Goal: Task Accomplishment & Management: Manage account settings

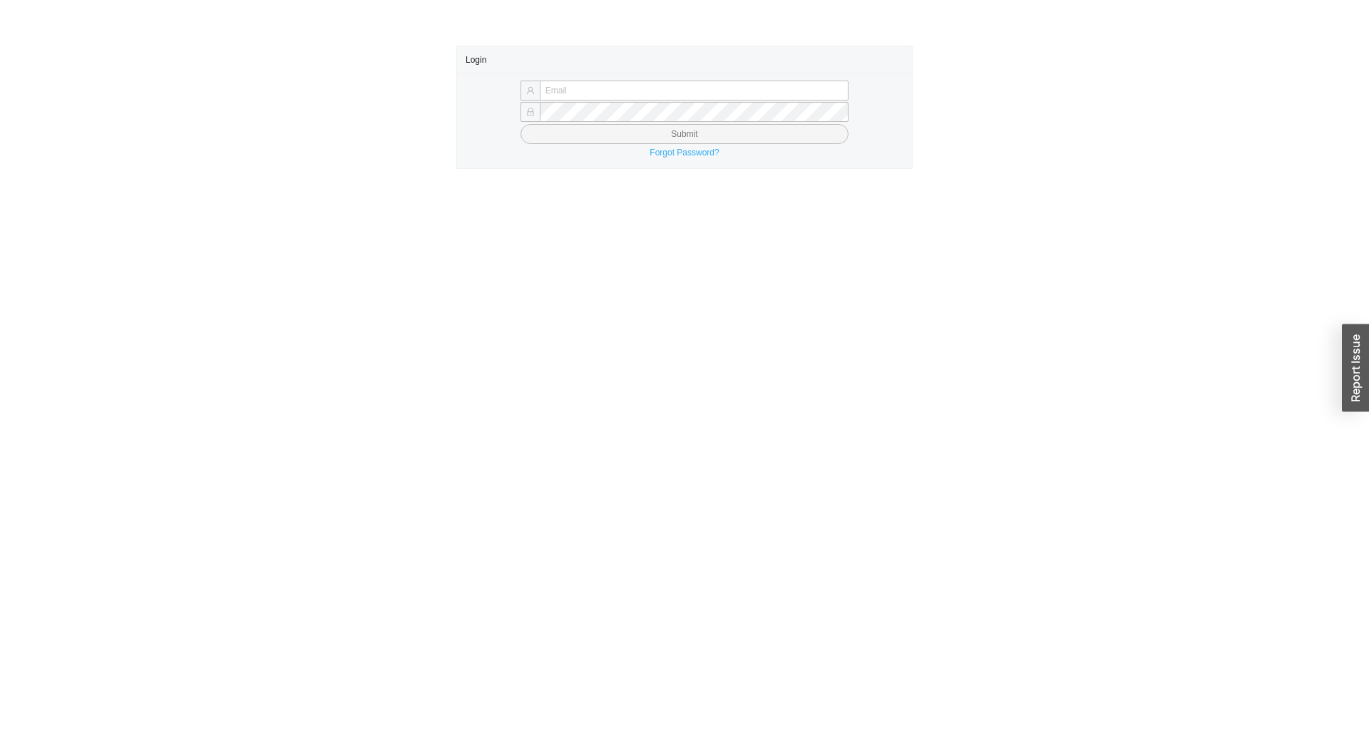
type input "[EMAIL_ADDRESS][DOMAIN_NAME]"
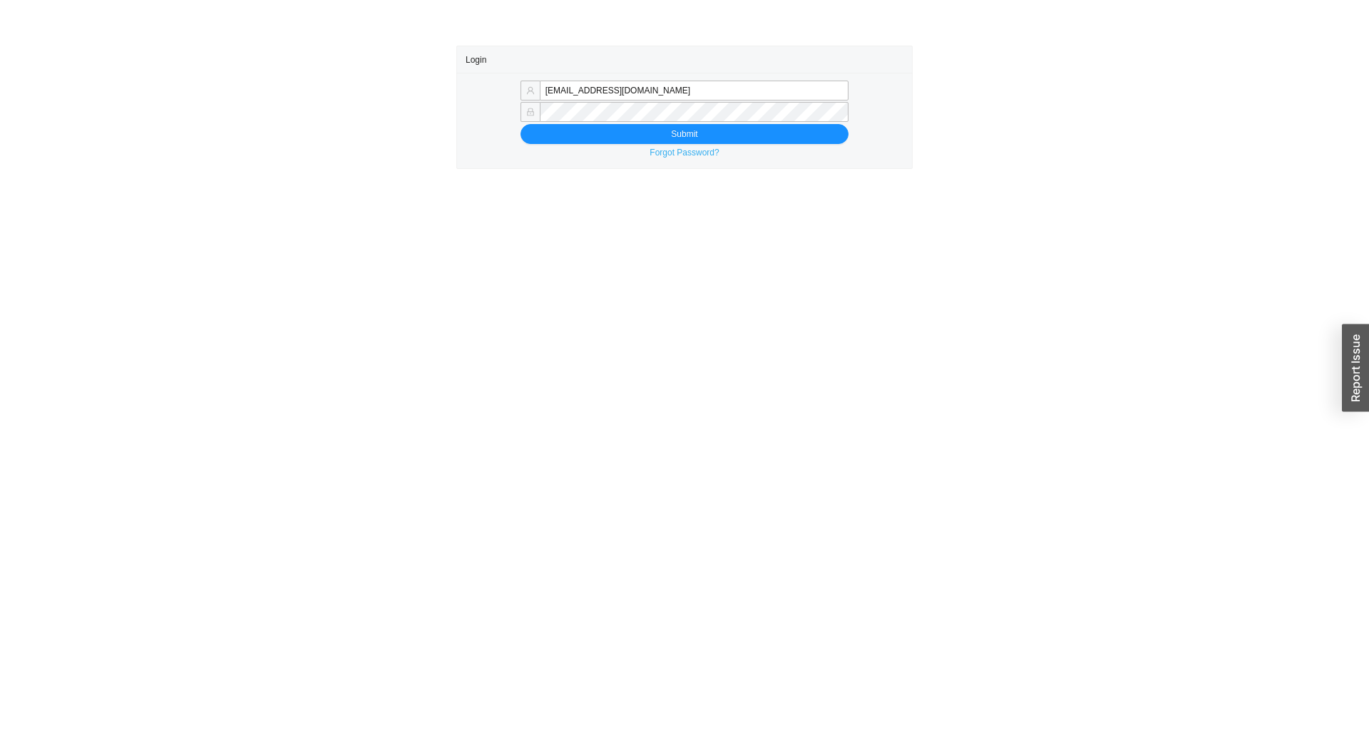
click at [694, 149] on link "Forgot Password?" at bounding box center [684, 153] width 69 height 10
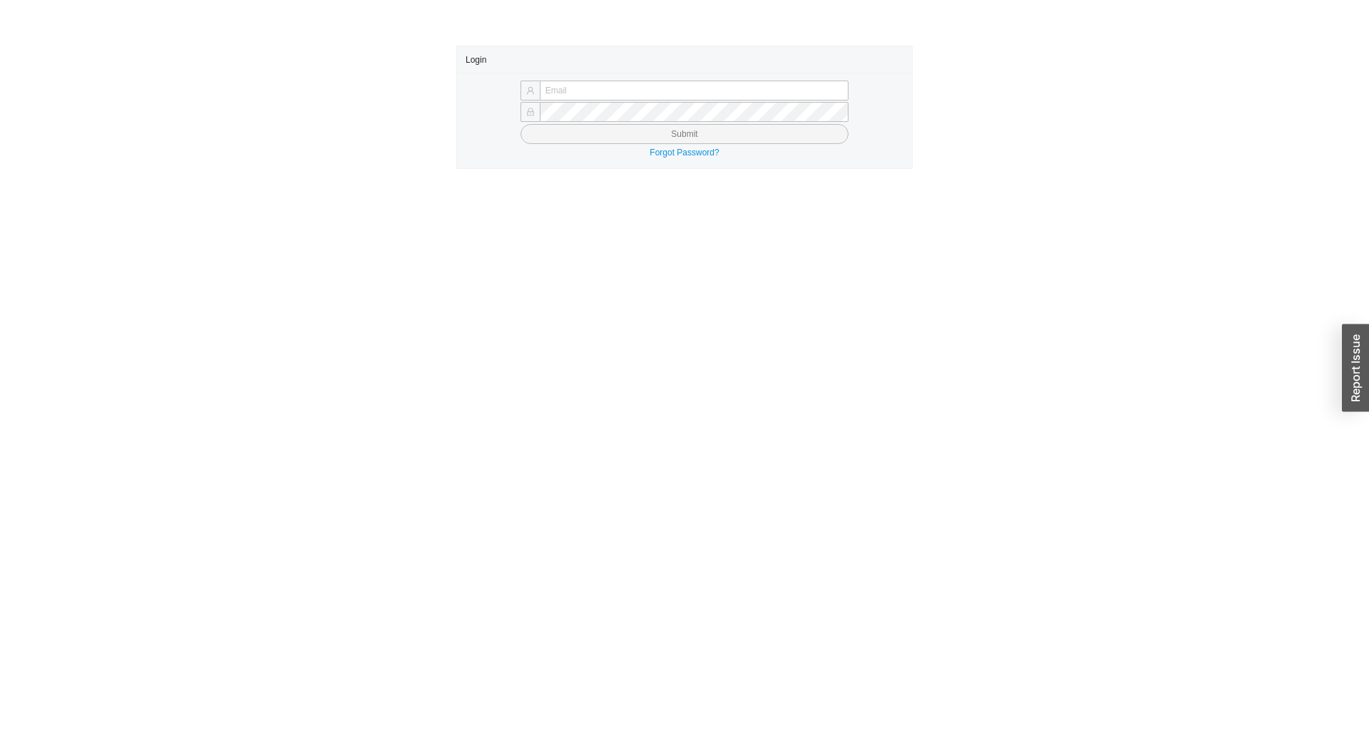
type input "[EMAIL_ADDRESS][DOMAIN_NAME]"
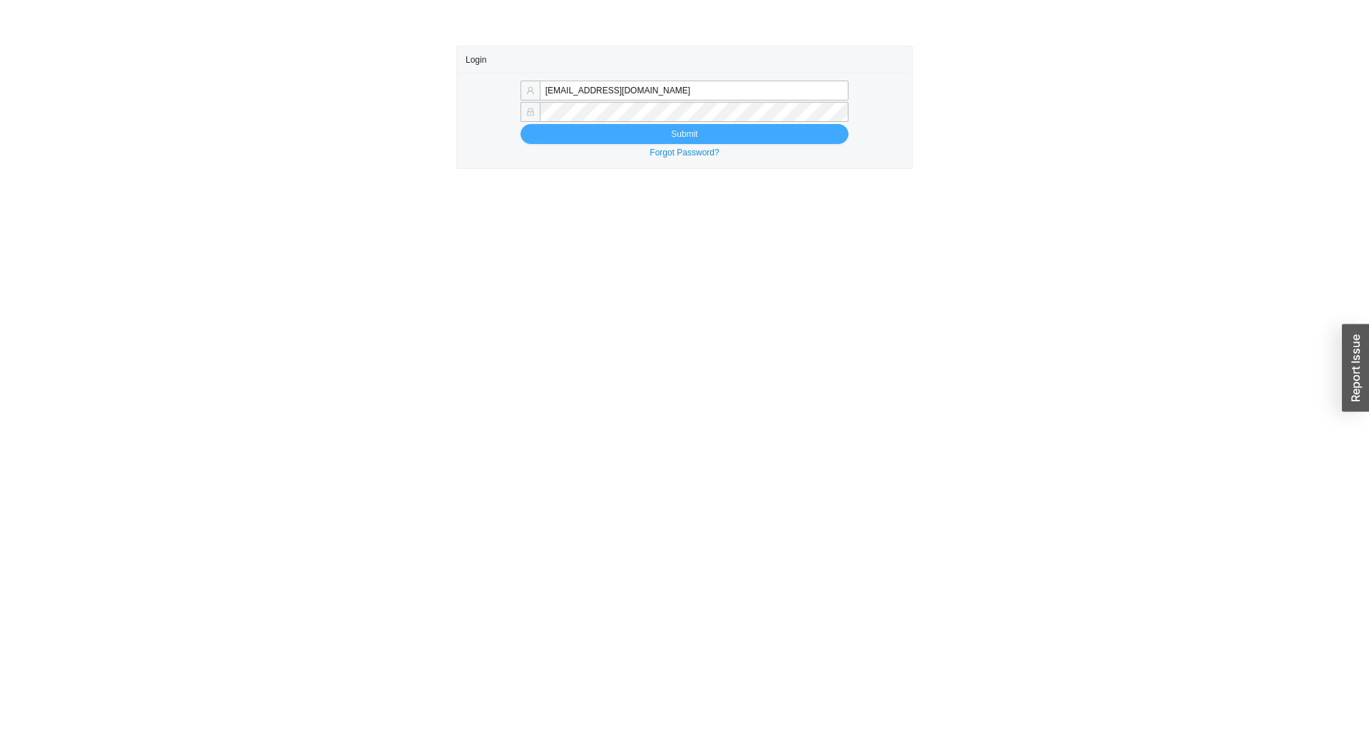
click at [676, 133] on button "Submit" at bounding box center [685, 134] width 328 height 20
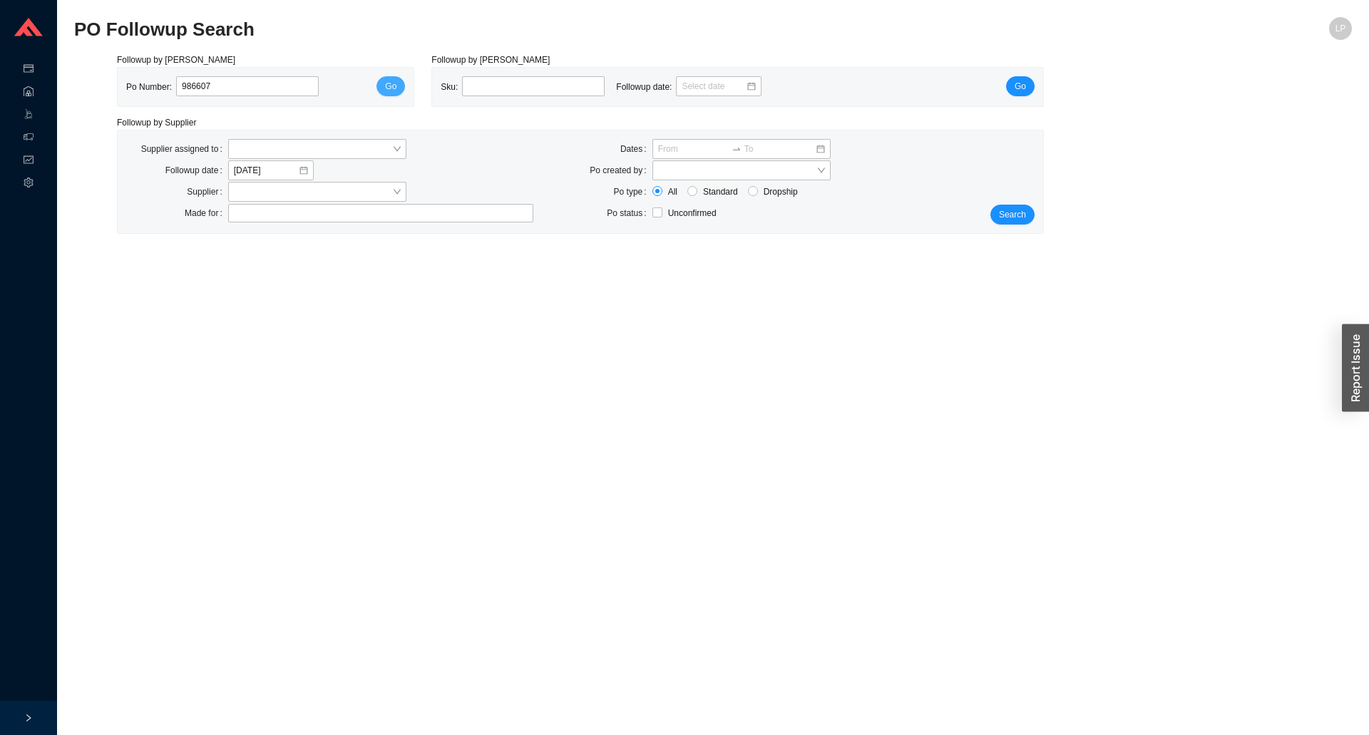
type input "986607"
click at [395, 91] on span "Go" at bounding box center [390, 86] width 11 height 14
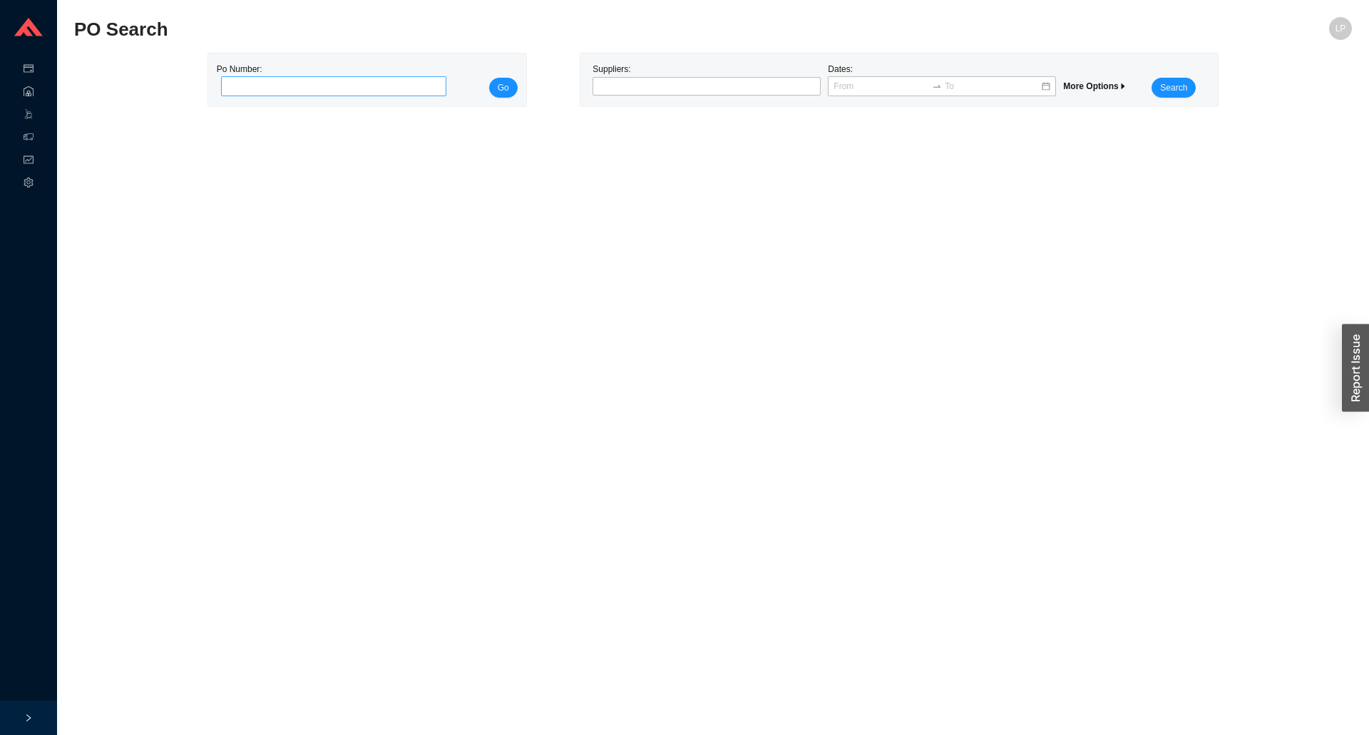
click at [335, 83] on input "tel" at bounding box center [334, 86] width 226 height 20
type input "986607"
click at [523, 88] on div "Po Number: 986607 Go" at bounding box center [367, 79] width 318 height 53
click at [506, 87] on span "Go" at bounding box center [503, 88] width 11 height 14
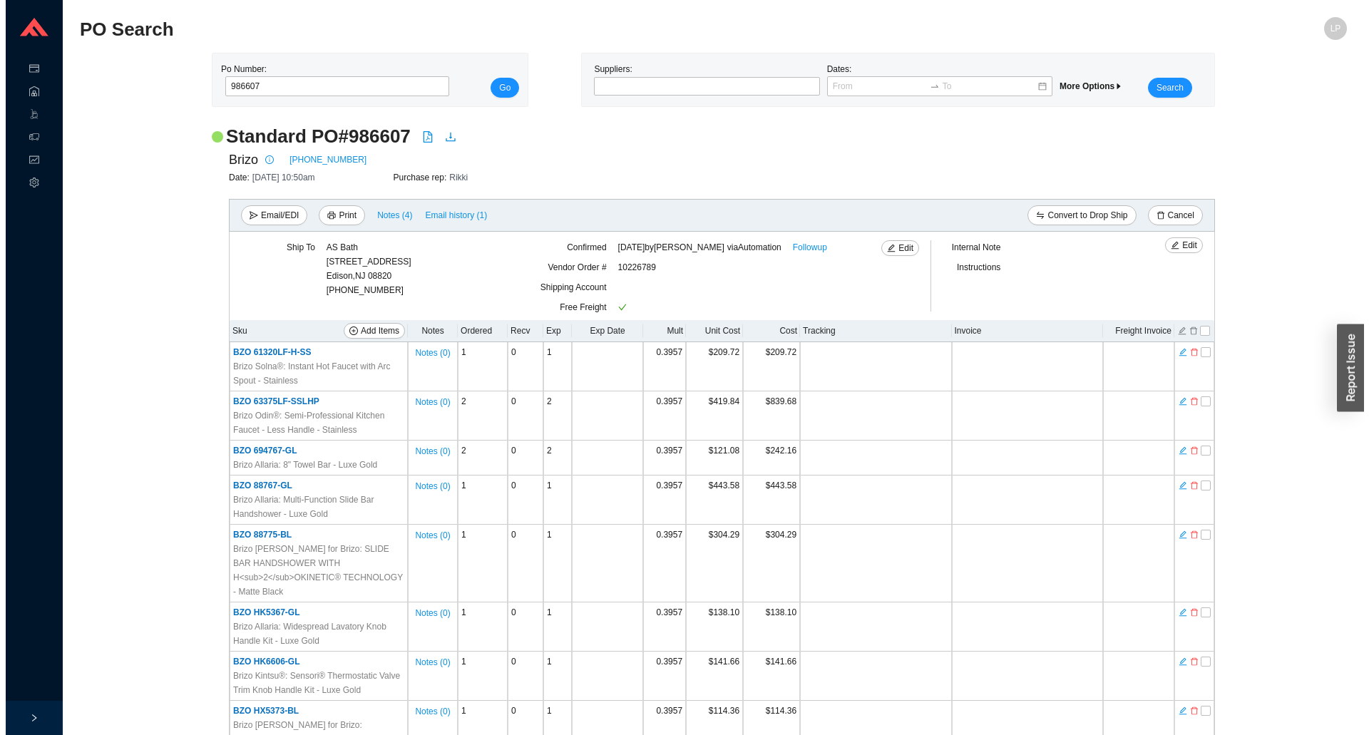
scroll to position [752, 0]
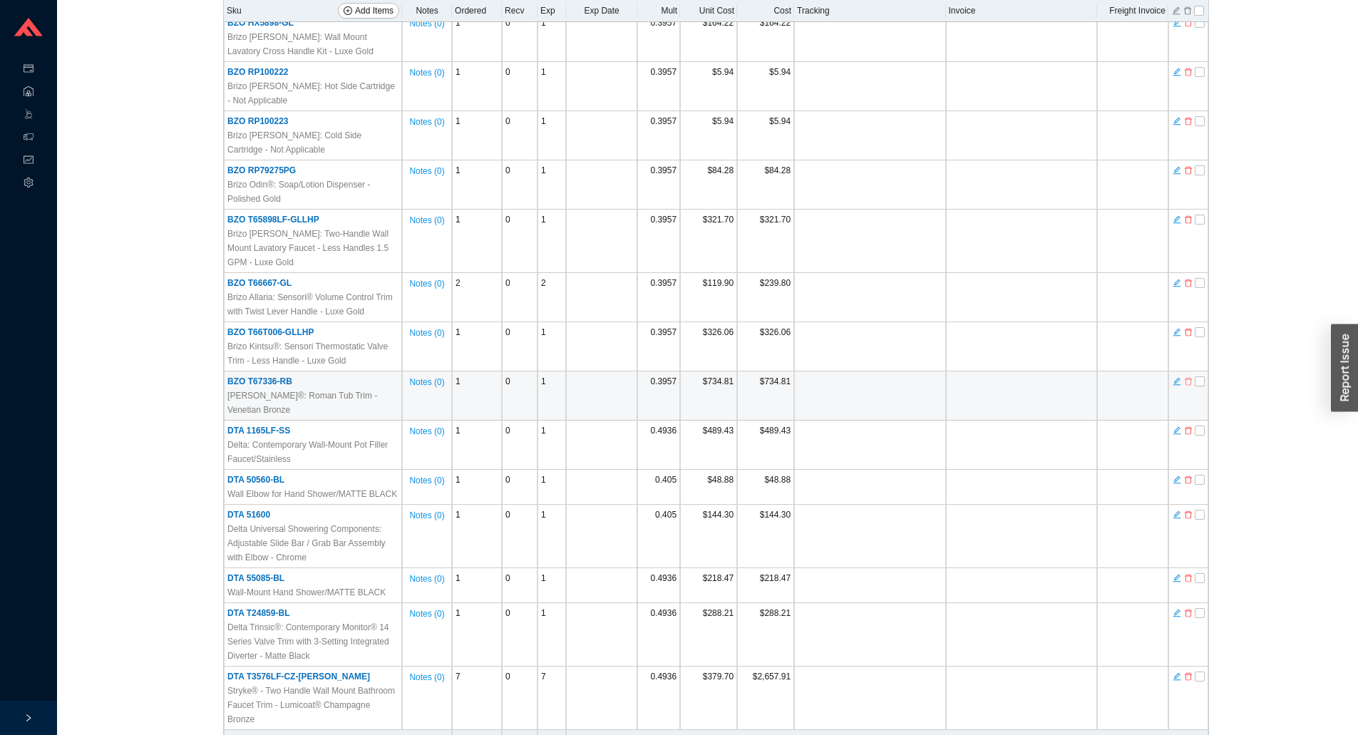
click at [1189, 376] on icon "delete" at bounding box center [1188, 381] width 9 height 10
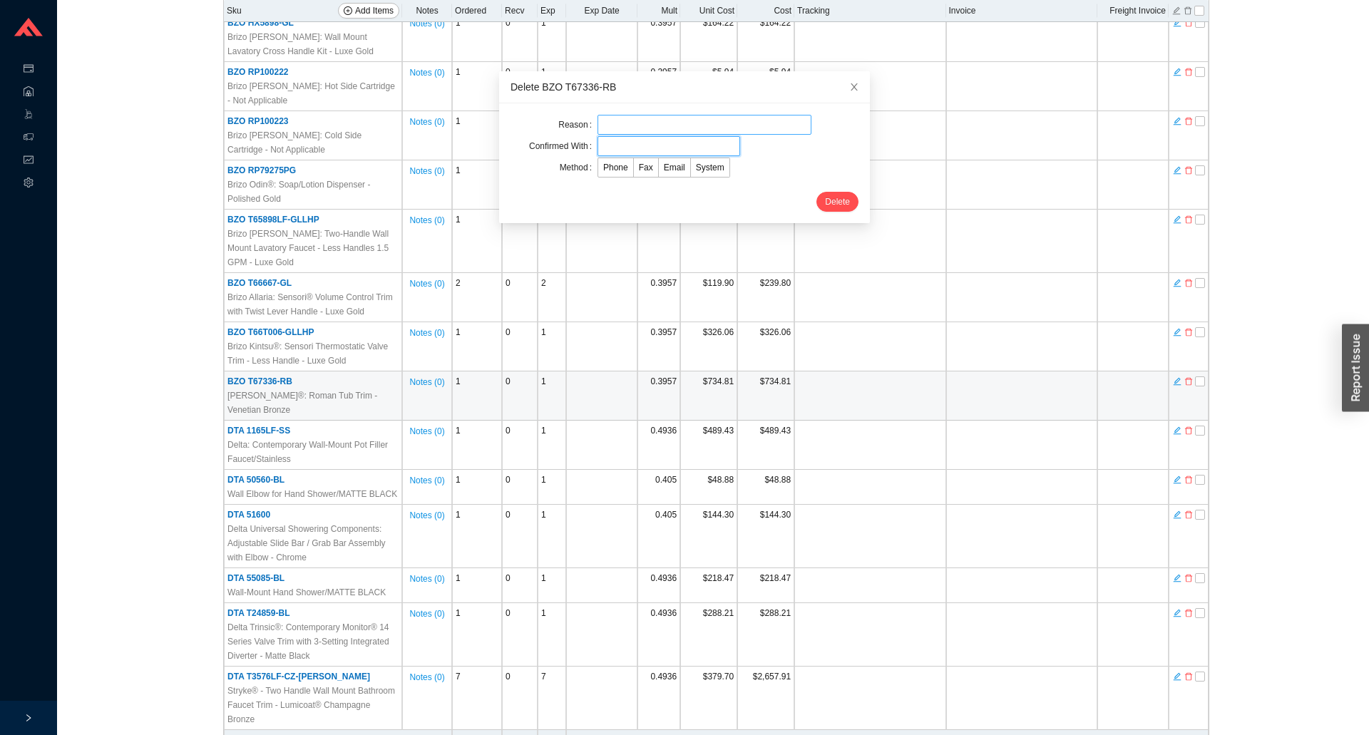
click at [732, 138] on input "text" at bounding box center [669, 146] width 143 height 20
click at [734, 128] on input "text" at bounding box center [705, 125] width 214 height 20
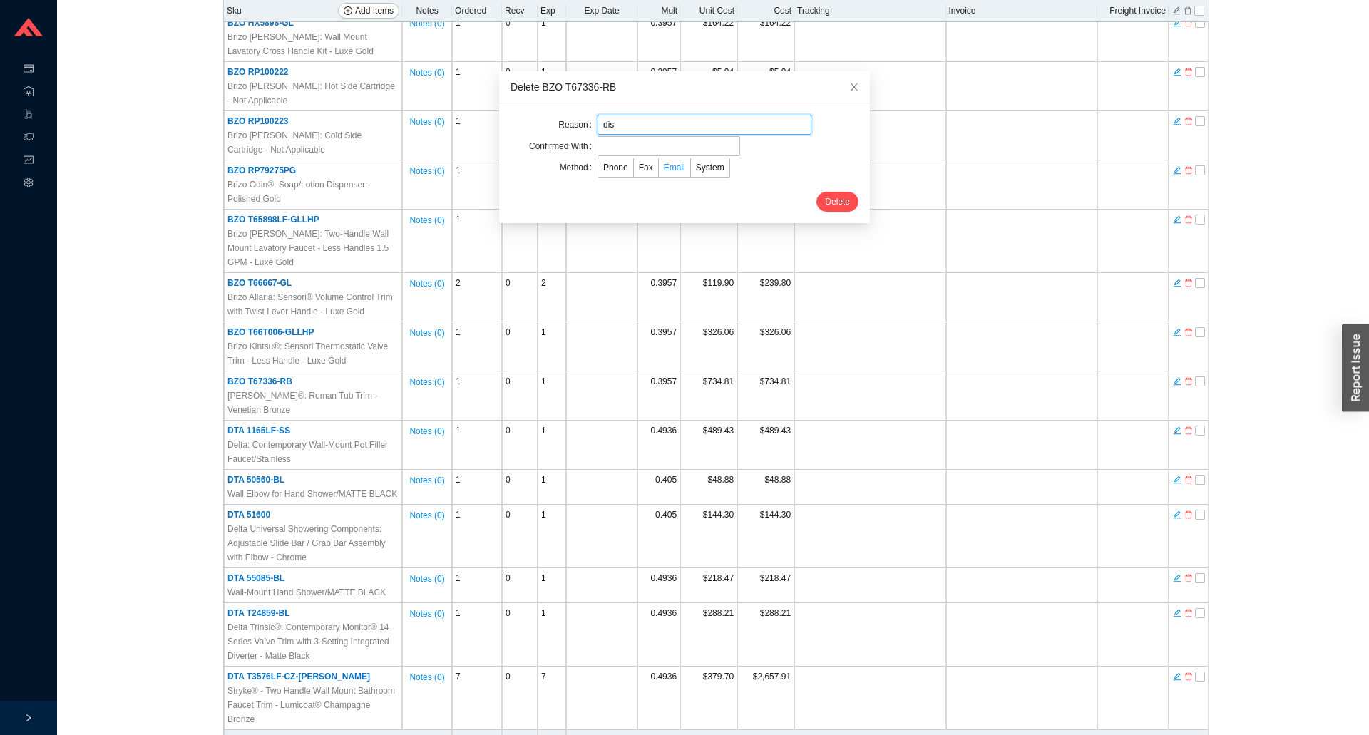
type input "discontinued"
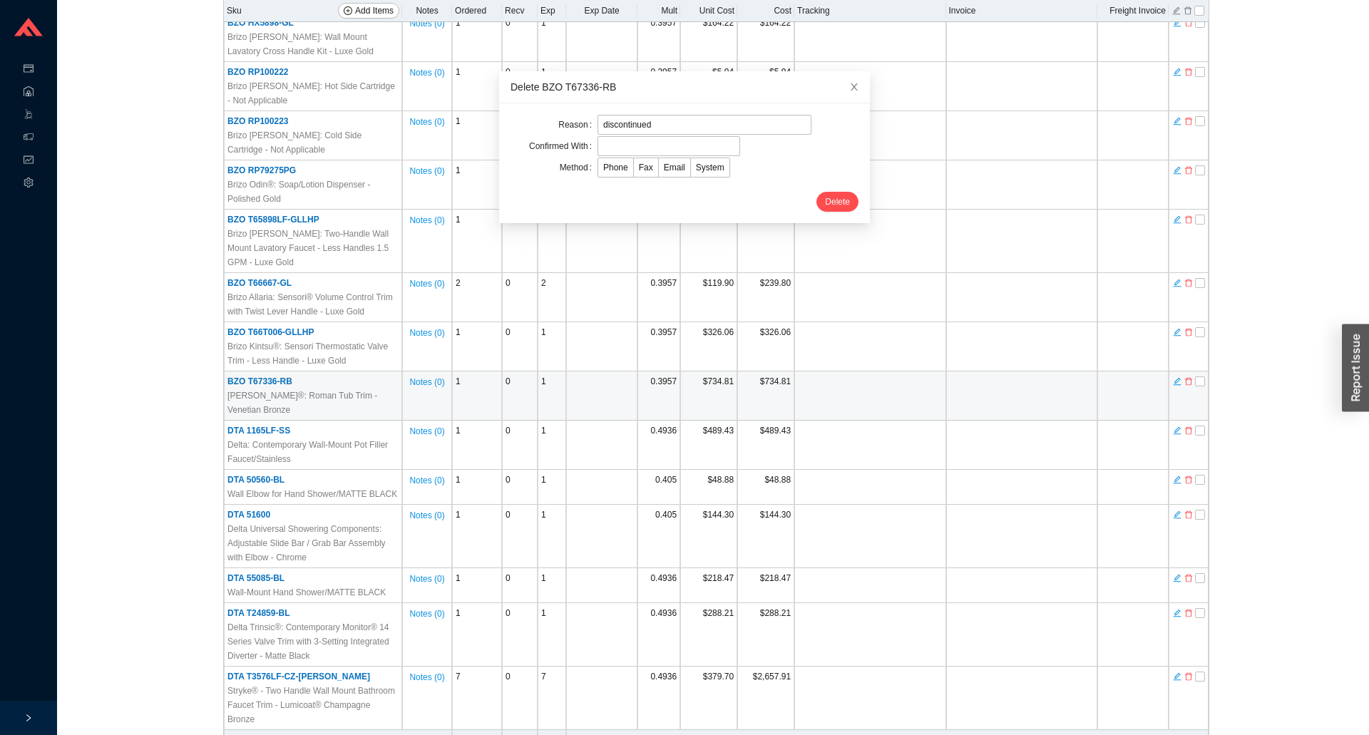
click at [627, 135] on form "Reason discontinued Confirmed With Method Phone Fax Email System Delete" at bounding box center [685, 163] width 348 height 97
click at [627, 141] on input "text" at bounding box center [669, 146] width 143 height 20
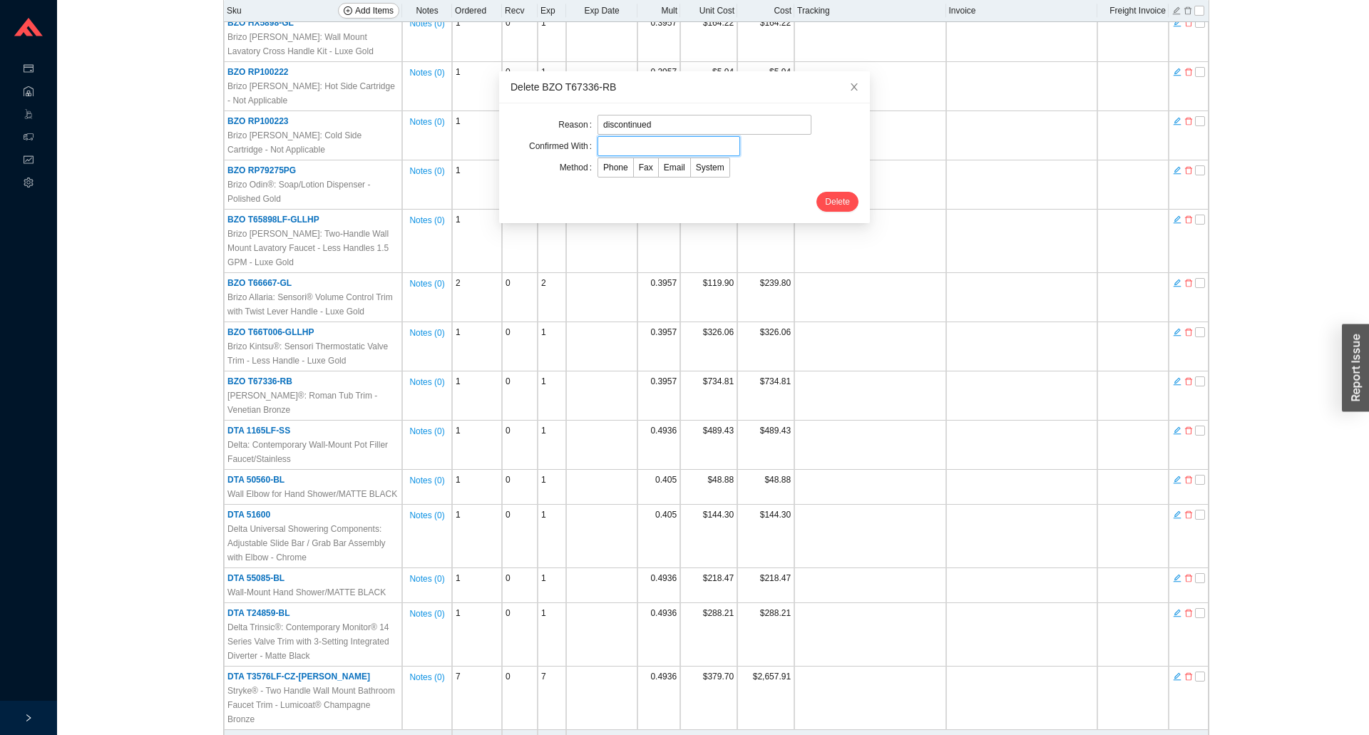
type input "corliss"
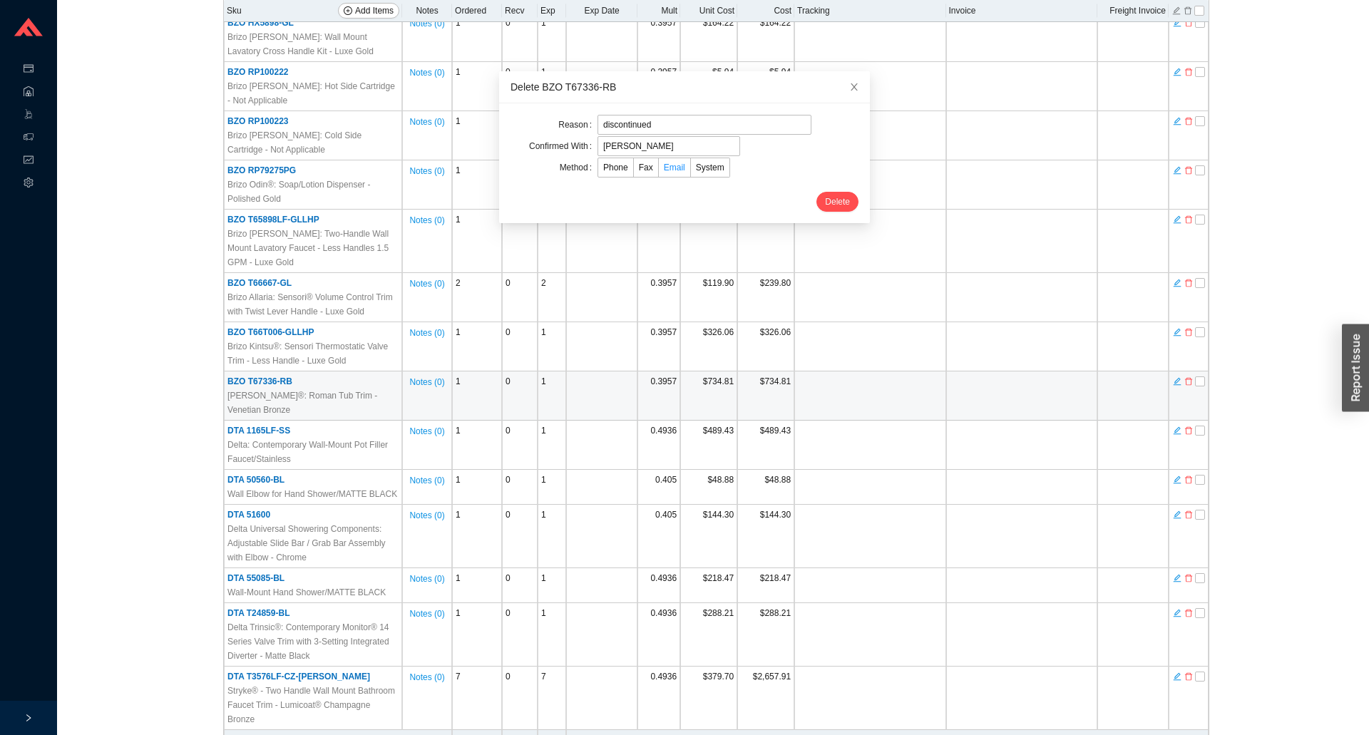
click at [674, 170] on label "Email" at bounding box center [675, 168] width 32 height 20
click at [659, 170] on input "Email" at bounding box center [659, 170] width 0 height 0
click at [816, 195] on button "Delete" at bounding box center [837, 202] width 42 height 20
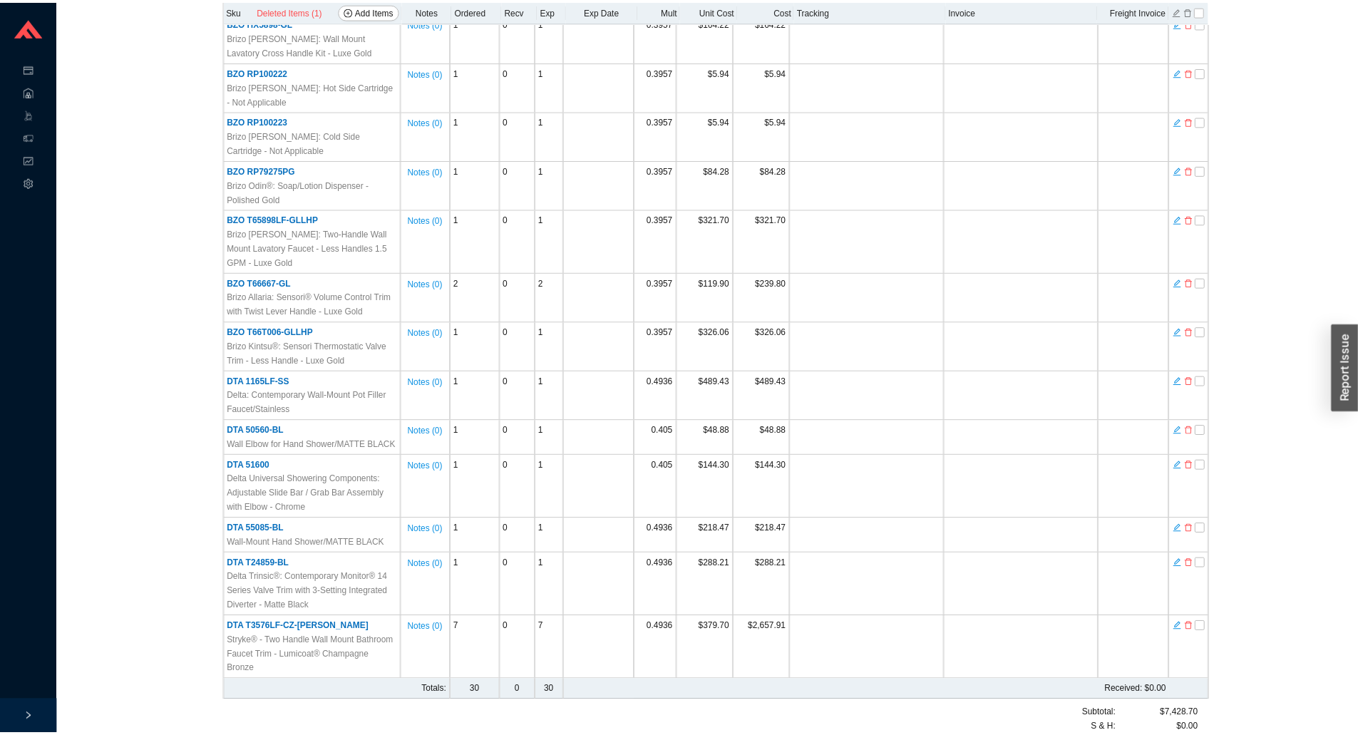
scroll to position [0, 0]
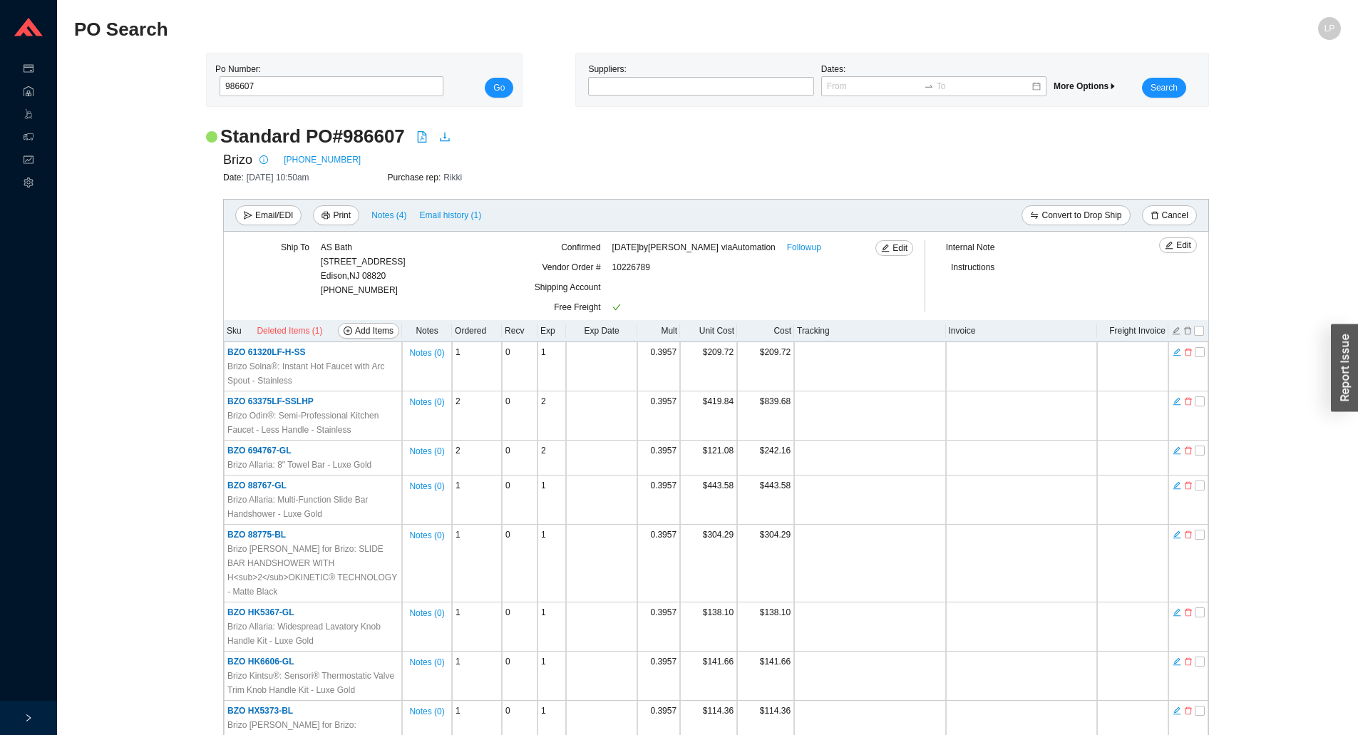
drag, startPoint x: 140, startPoint y: 489, endPoint x: 130, endPoint y: 502, distance: 16.3
click at [986, 467] on td at bounding box center [1021, 458] width 151 height 35
click at [955, 142] on div "Standard PO # 986607" at bounding box center [707, 136] width 1003 height 25
